Goal: Information Seeking & Learning: Learn about a topic

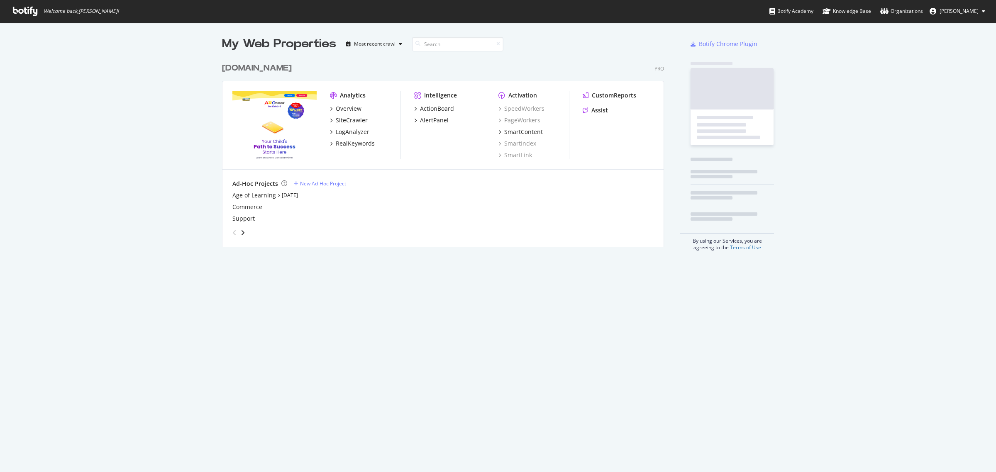
scroll to position [465, 980]
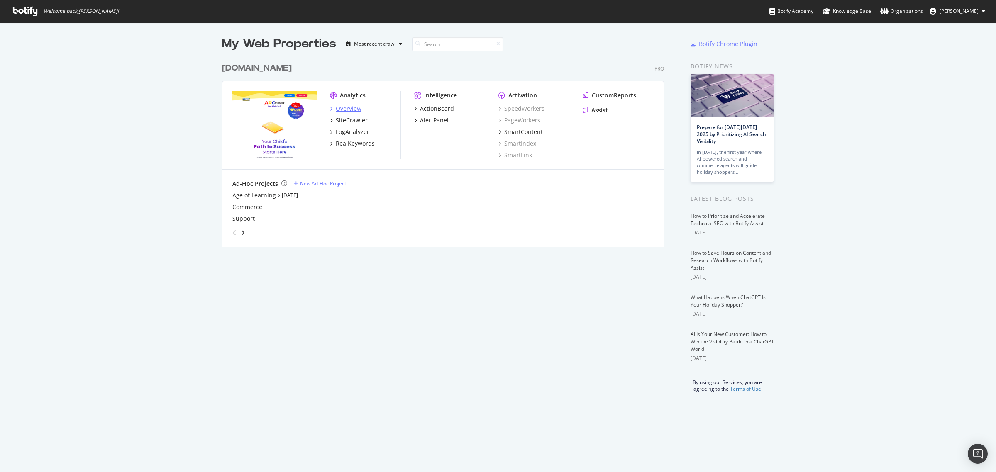
click at [345, 108] on div "Overview" at bounding box center [349, 109] width 26 height 8
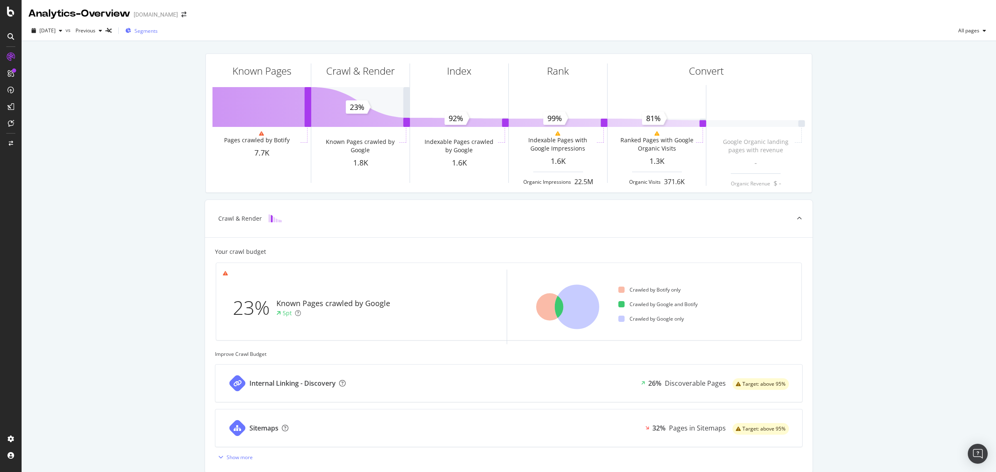
click at [158, 27] on span "Segments" at bounding box center [145, 30] width 23 height 7
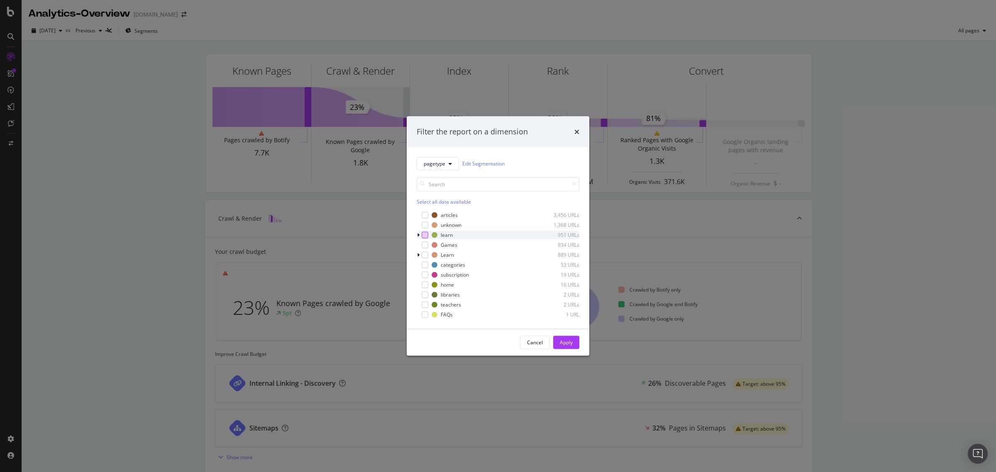
click at [424, 234] on div "modal" at bounding box center [425, 234] width 7 height 7
click at [422, 254] on div "modal" at bounding box center [425, 254] width 7 height 7
click at [424, 246] on div "modal" at bounding box center [425, 244] width 7 height 7
click at [569, 345] on div "Apply" at bounding box center [566, 342] width 13 height 7
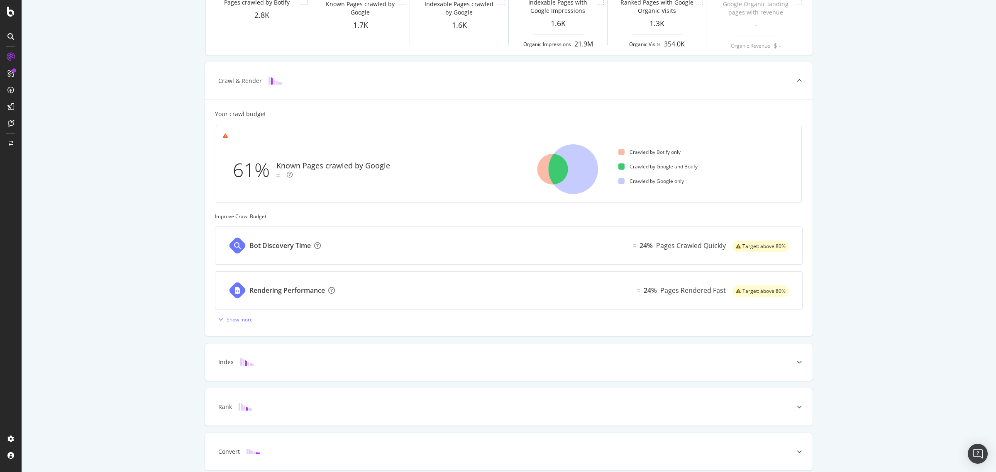
scroll to position [173, 0]
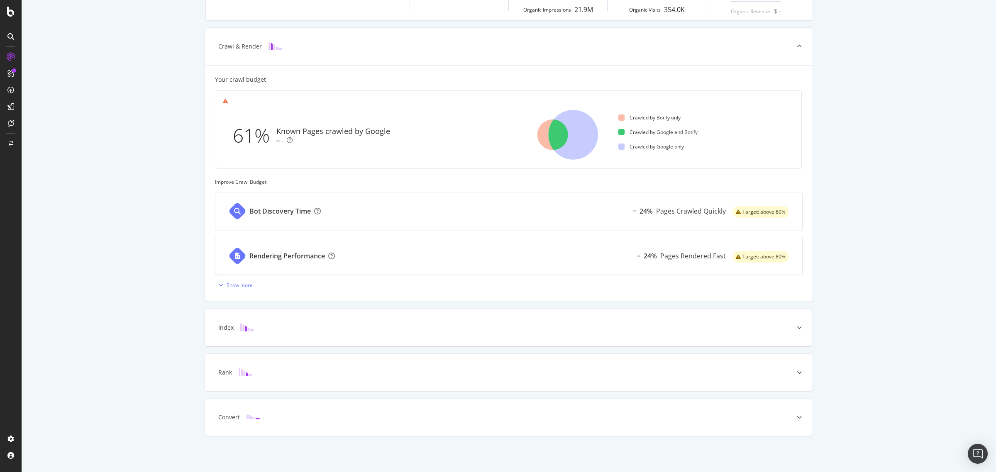
click at [795, 322] on div at bounding box center [799, 327] width 27 height 37
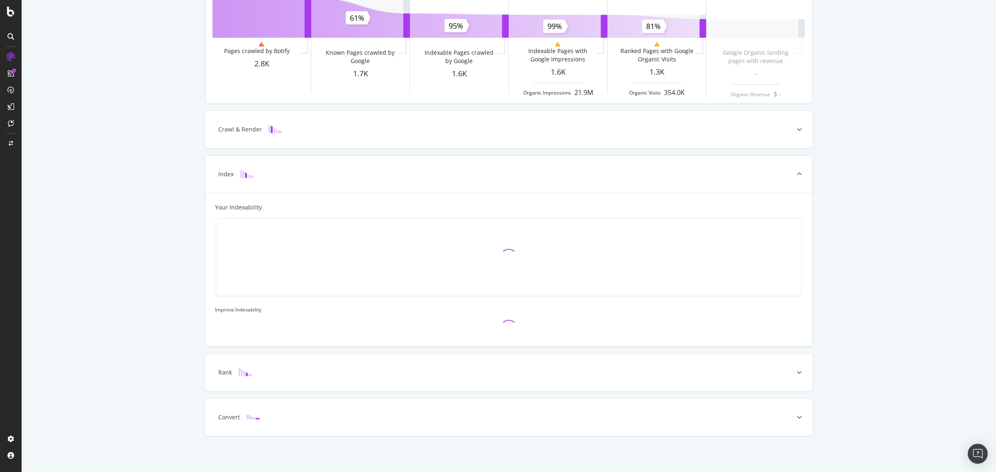
scroll to position [90, 0]
click at [797, 172] on icon at bounding box center [799, 174] width 5 height 5
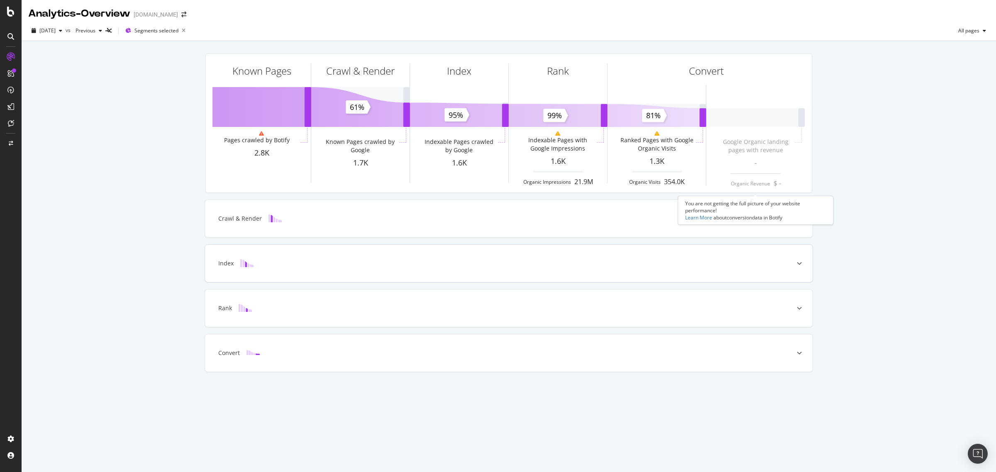
scroll to position [0, 0]
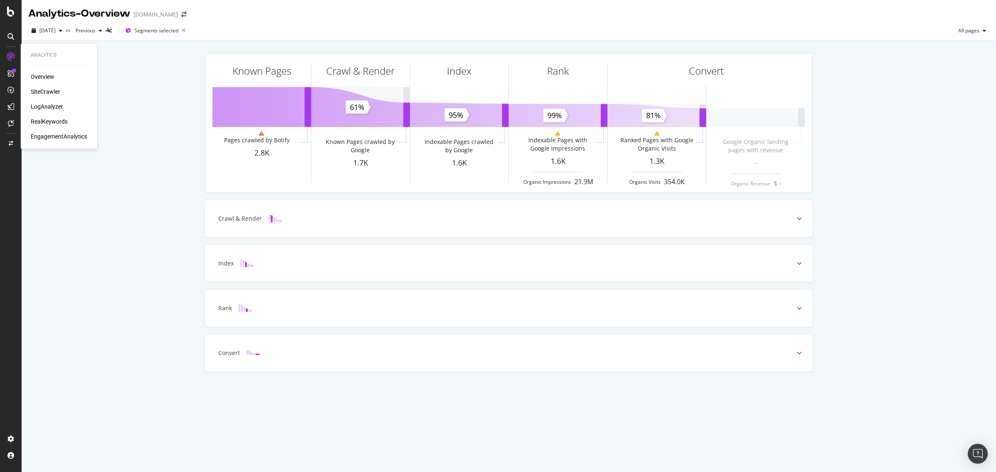
click at [41, 89] on div "SiteCrawler" at bounding box center [45, 92] width 29 height 8
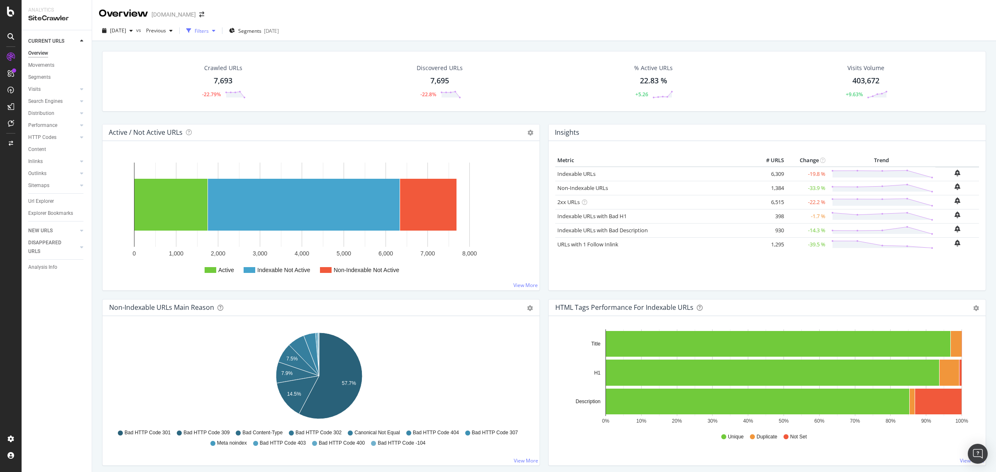
click at [209, 32] on div "Filters" at bounding box center [202, 30] width 14 height 7
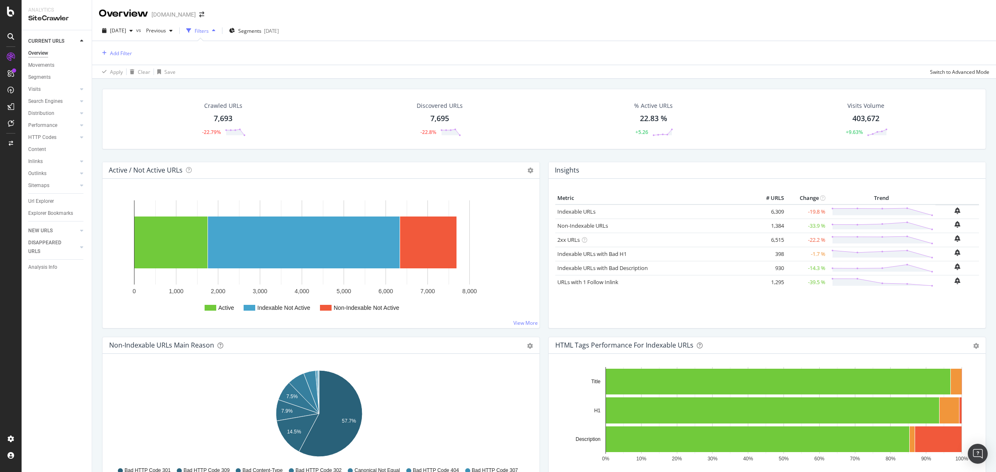
click at [209, 32] on div "Filters" at bounding box center [202, 30] width 14 height 7
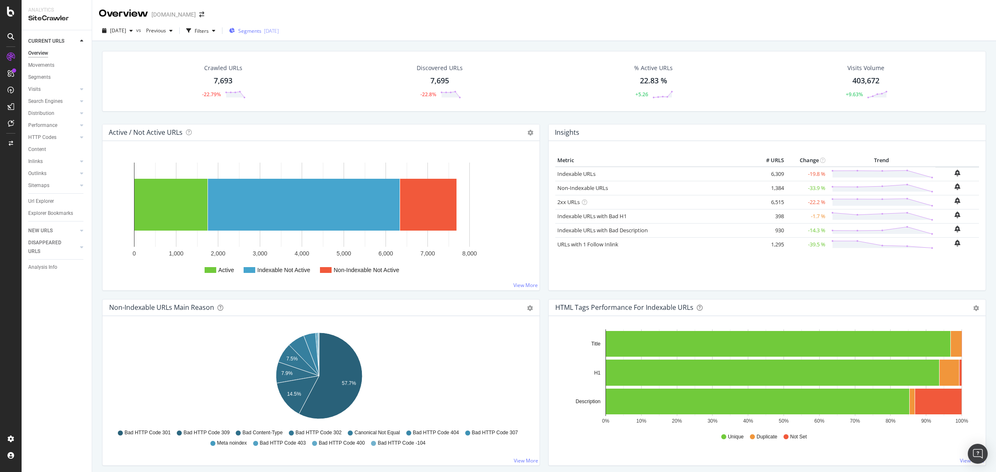
click at [261, 29] on span "Segments" at bounding box center [249, 30] width 23 height 7
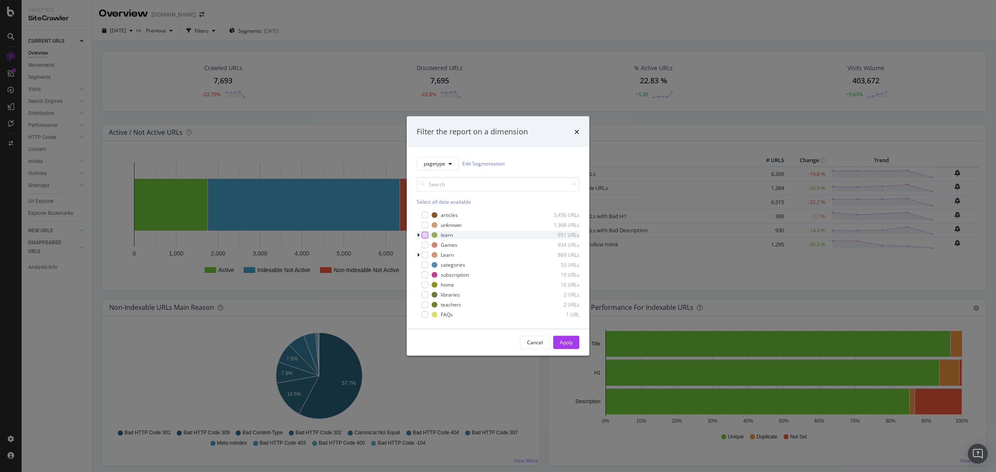
click at [424, 235] on div "modal" at bounding box center [425, 234] width 7 height 7
click at [424, 243] on div "modal" at bounding box center [425, 244] width 7 height 7
click at [418, 235] on icon "modal" at bounding box center [418, 234] width 2 height 5
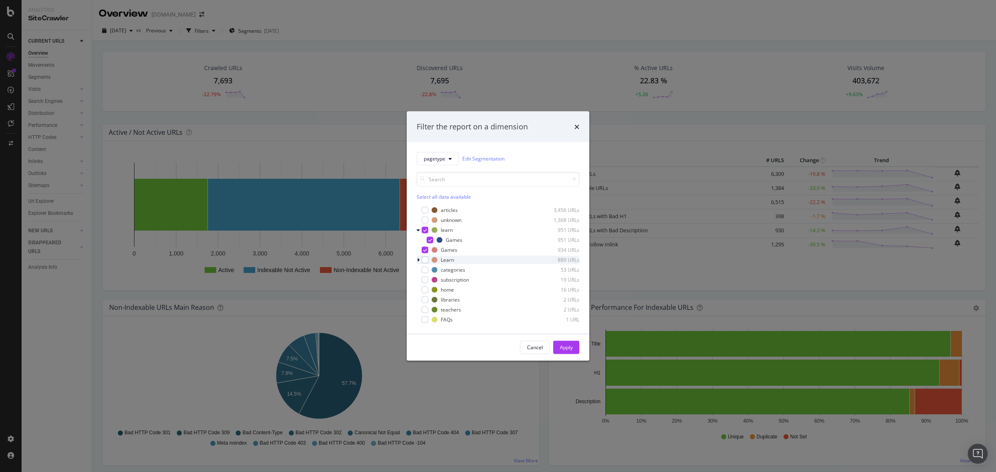
click at [418, 259] on icon "modal" at bounding box center [418, 259] width 2 height 5
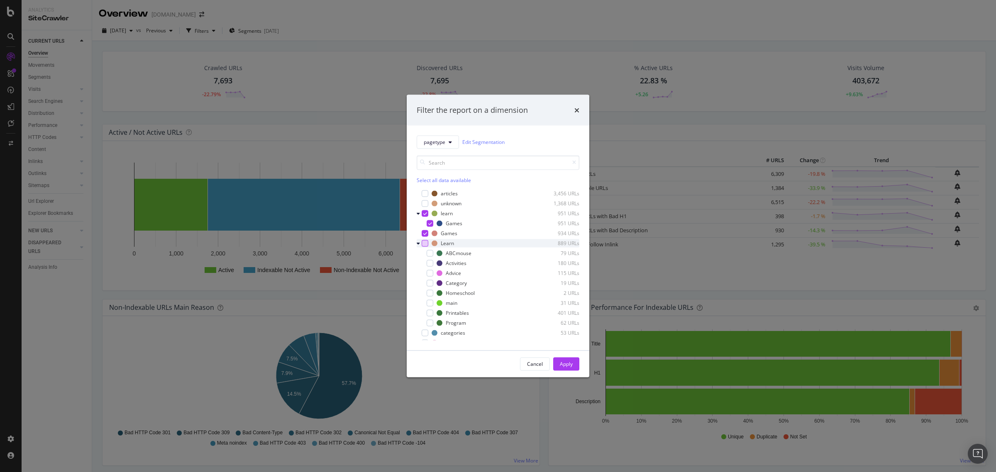
click at [424, 245] on div "modal" at bounding box center [425, 243] width 7 height 7
click at [560, 358] on div "Apply" at bounding box center [566, 364] width 13 height 12
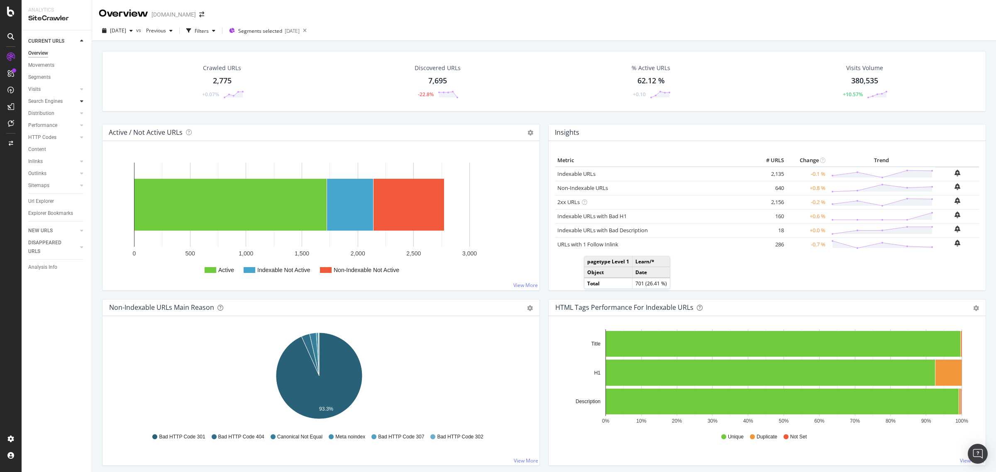
click at [83, 100] on icon at bounding box center [81, 101] width 3 height 5
click at [44, 150] on div "Insights" at bounding box center [41, 149] width 18 height 9
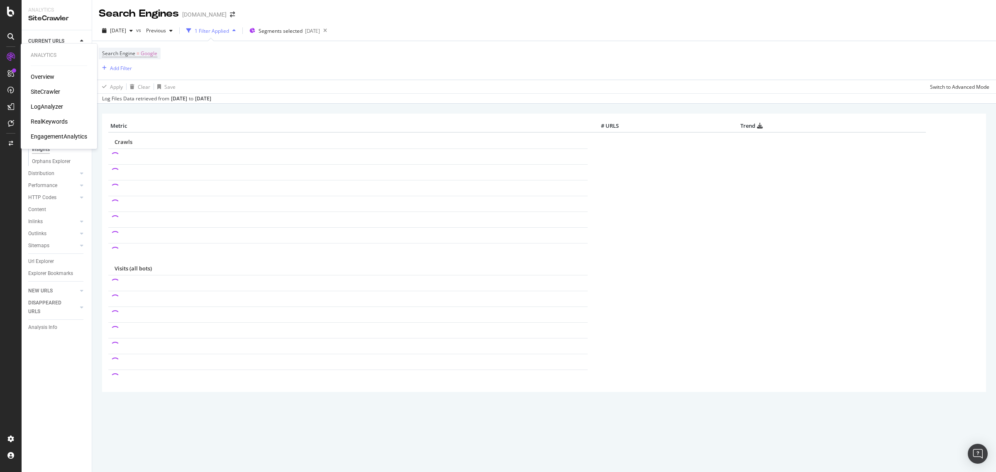
click at [52, 124] on div "RealKeywords" at bounding box center [49, 121] width 37 height 8
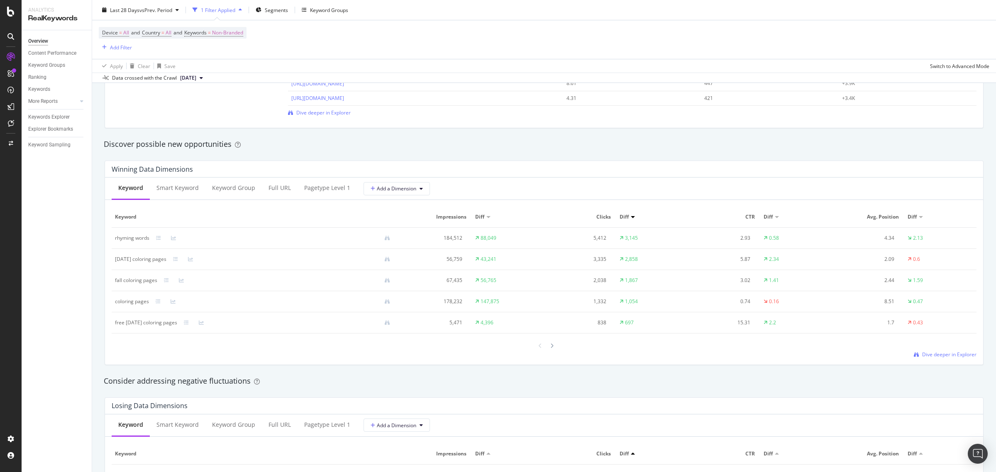
scroll to position [674, 0]
click at [237, 186] on div "Keyword Group" at bounding box center [233, 187] width 43 height 8
click at [548, 350] on div at bounding box center [551, 344] width 7 height 11
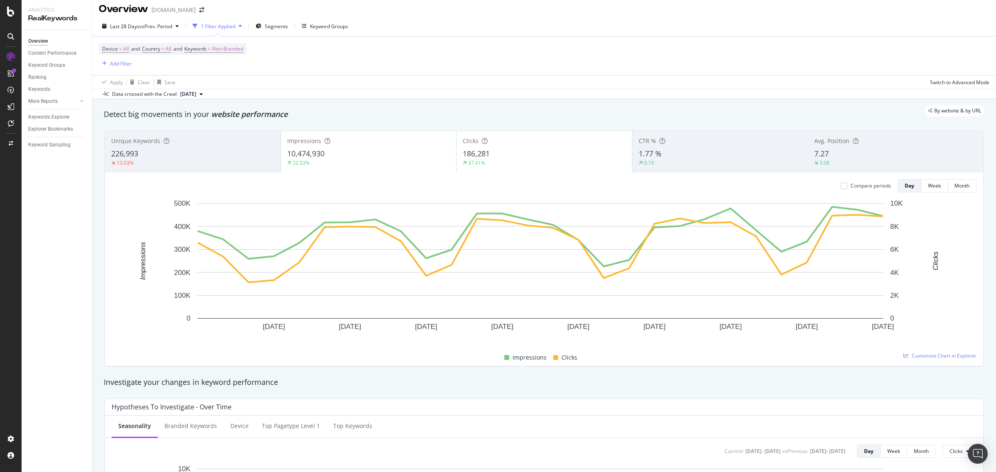
scroll to position [0, 0]
